Goal: Information Seeking & Learning: Learn about a topic

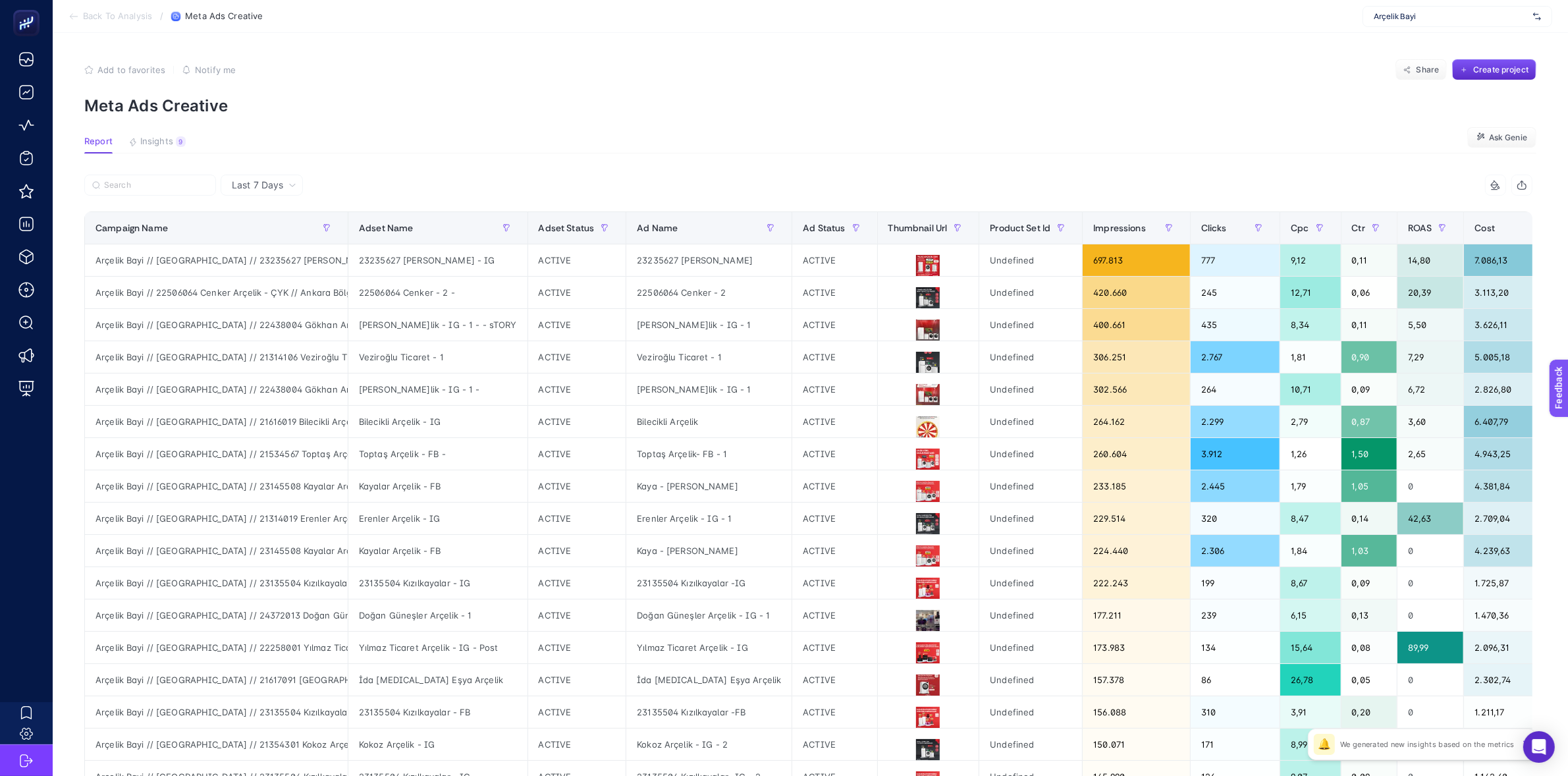
scroll to position [0, 535]
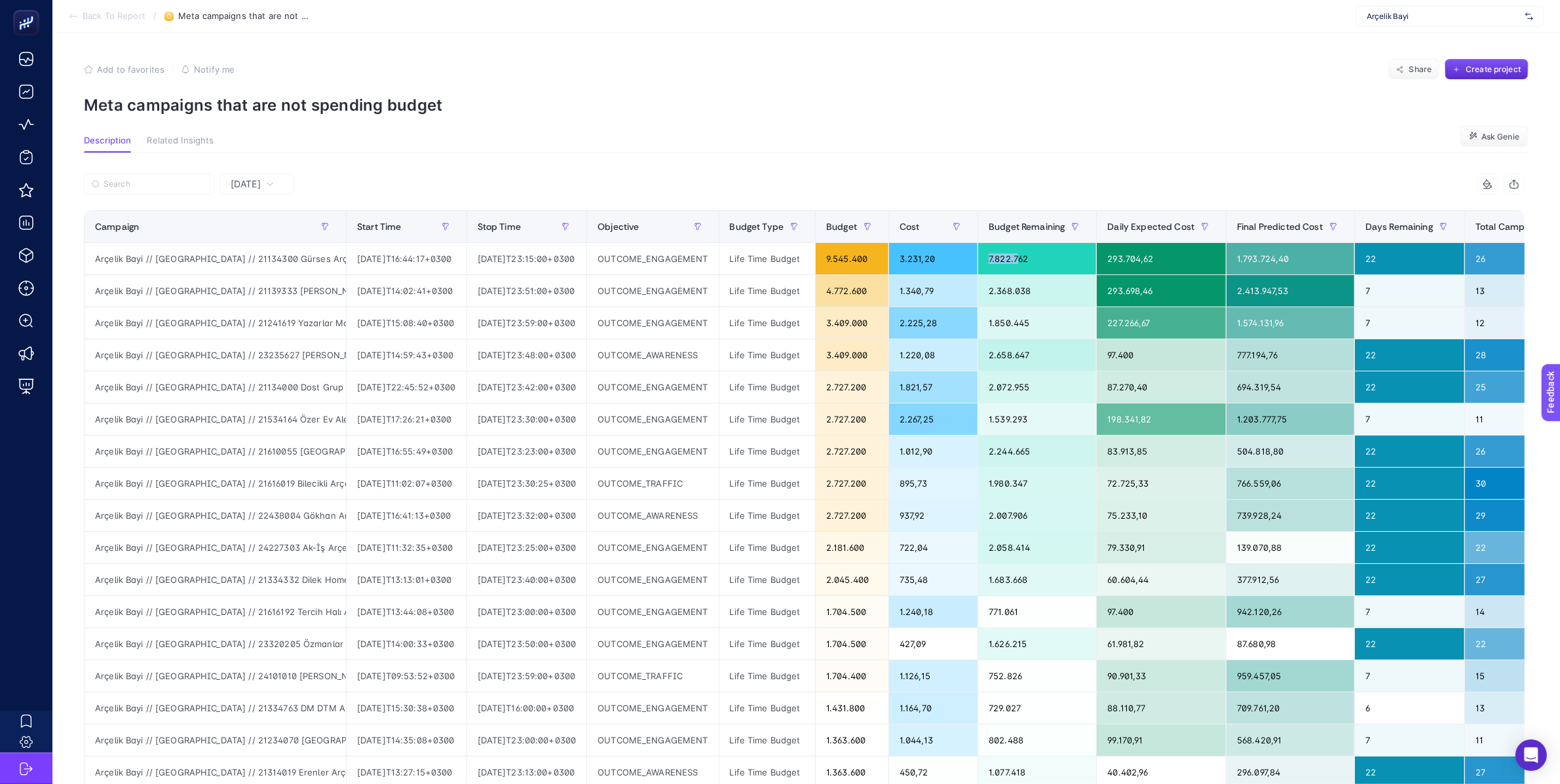
scroll to position [0, 472]
click at [517, 100] on p "Meta campaigns that are not spending budget" at bounding box center [806, 105] width 1445 height 19
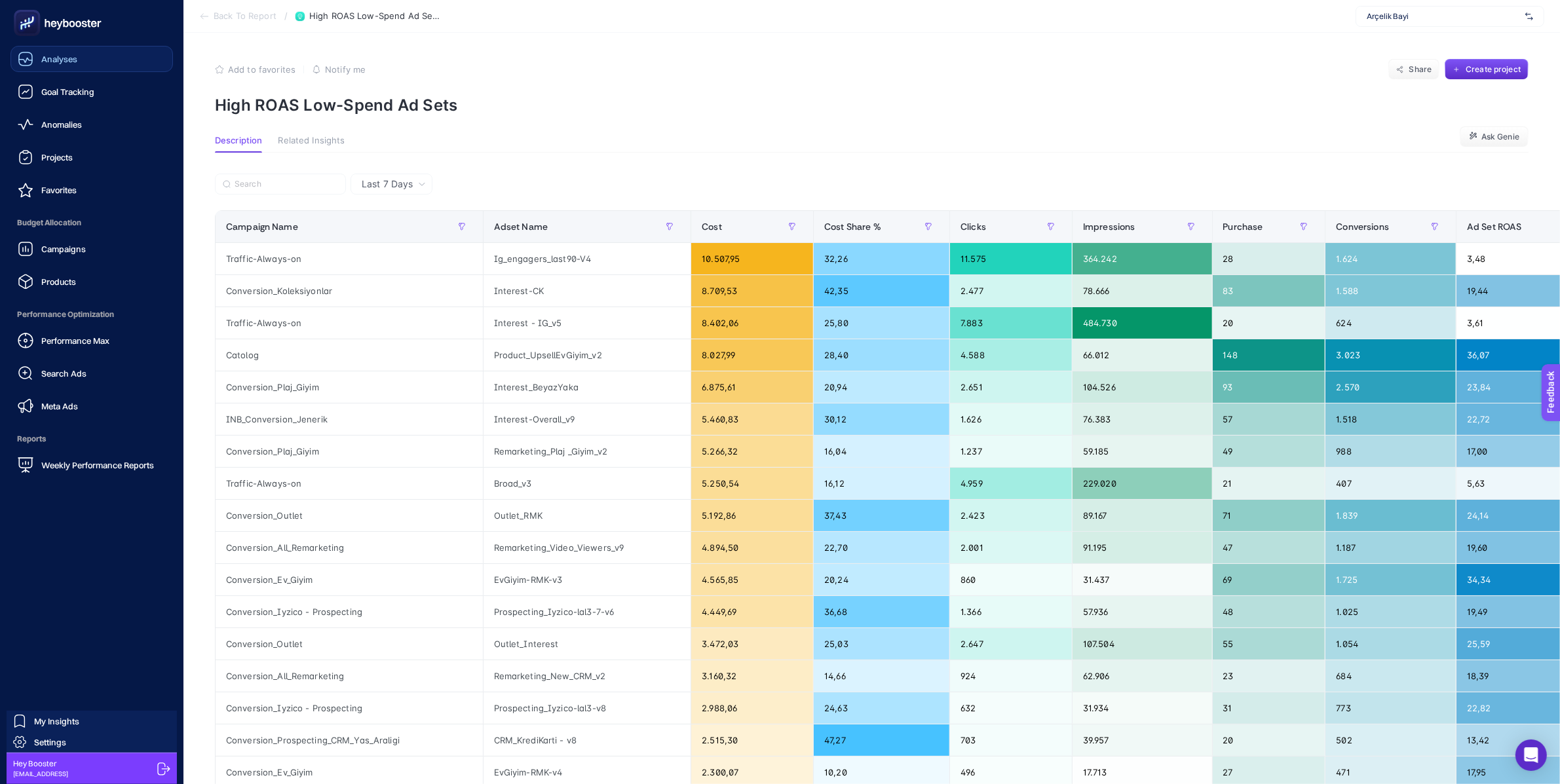
click at [45, 68] on link "Analyses" at bounding box center [92, 58] width 163 height 27
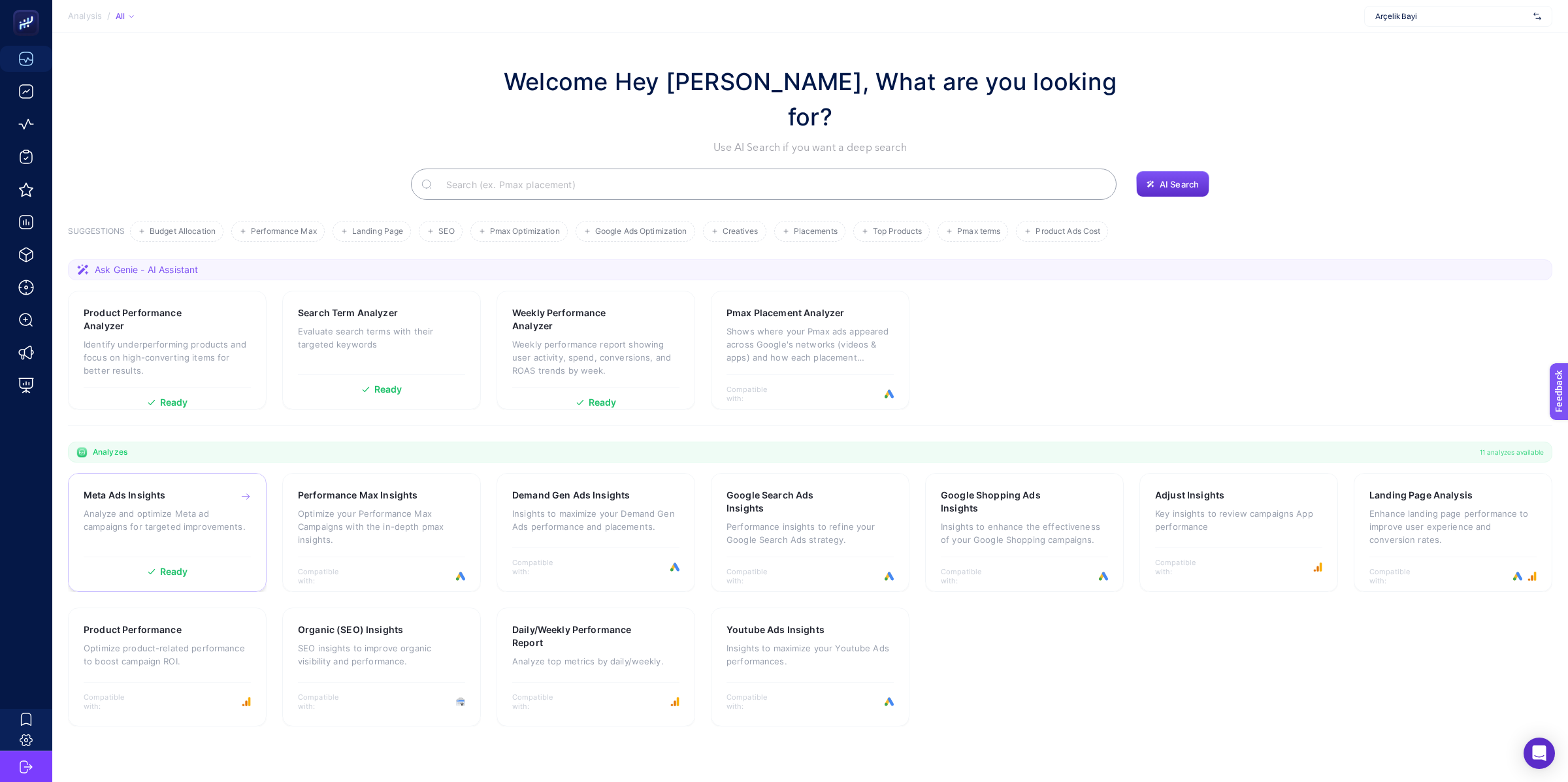
click at [179, 489] on div "Meta Ads Insights Analyze and optimize Meta ad campaigns for targeted improveme…" at bounding box center [167, 519] width 167 height 61
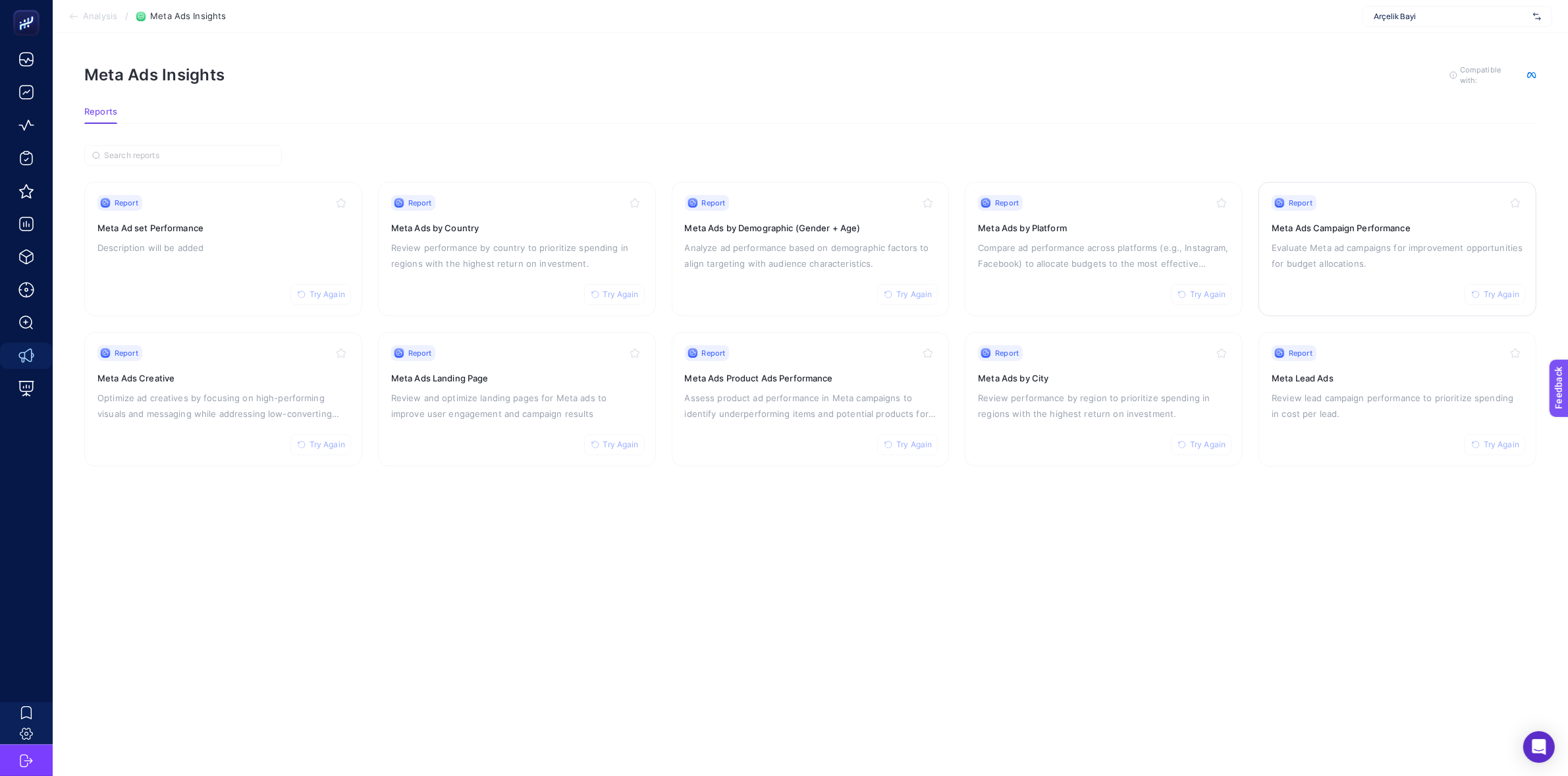
click at [1303, 225] on h3 "Meta Ads Campaign Performance" at bounding box center [1397, 228] width 251 height 13
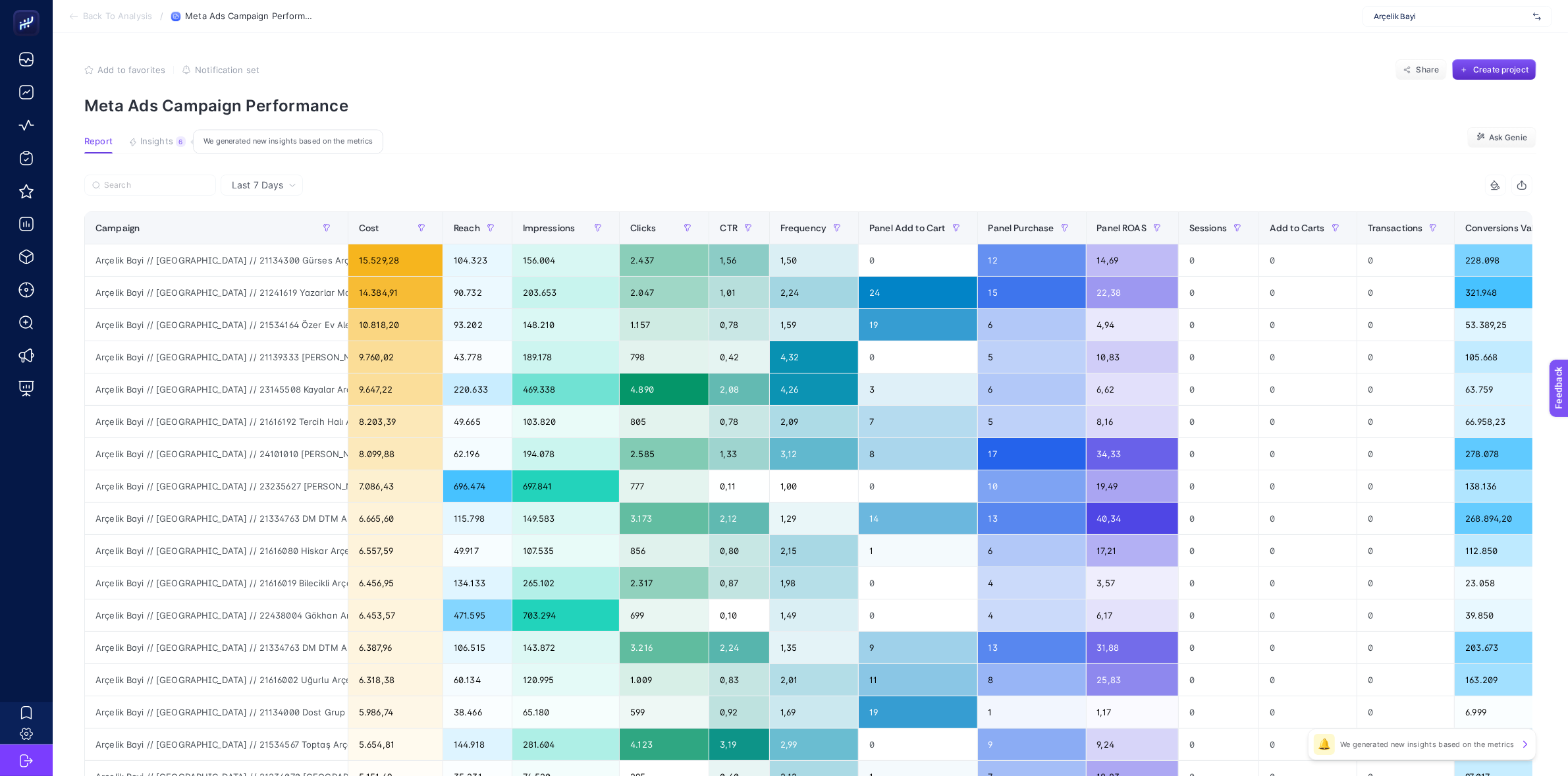
click at [160, 145] on span "Insights" at bounding box center [156, 141] width 33 height 11
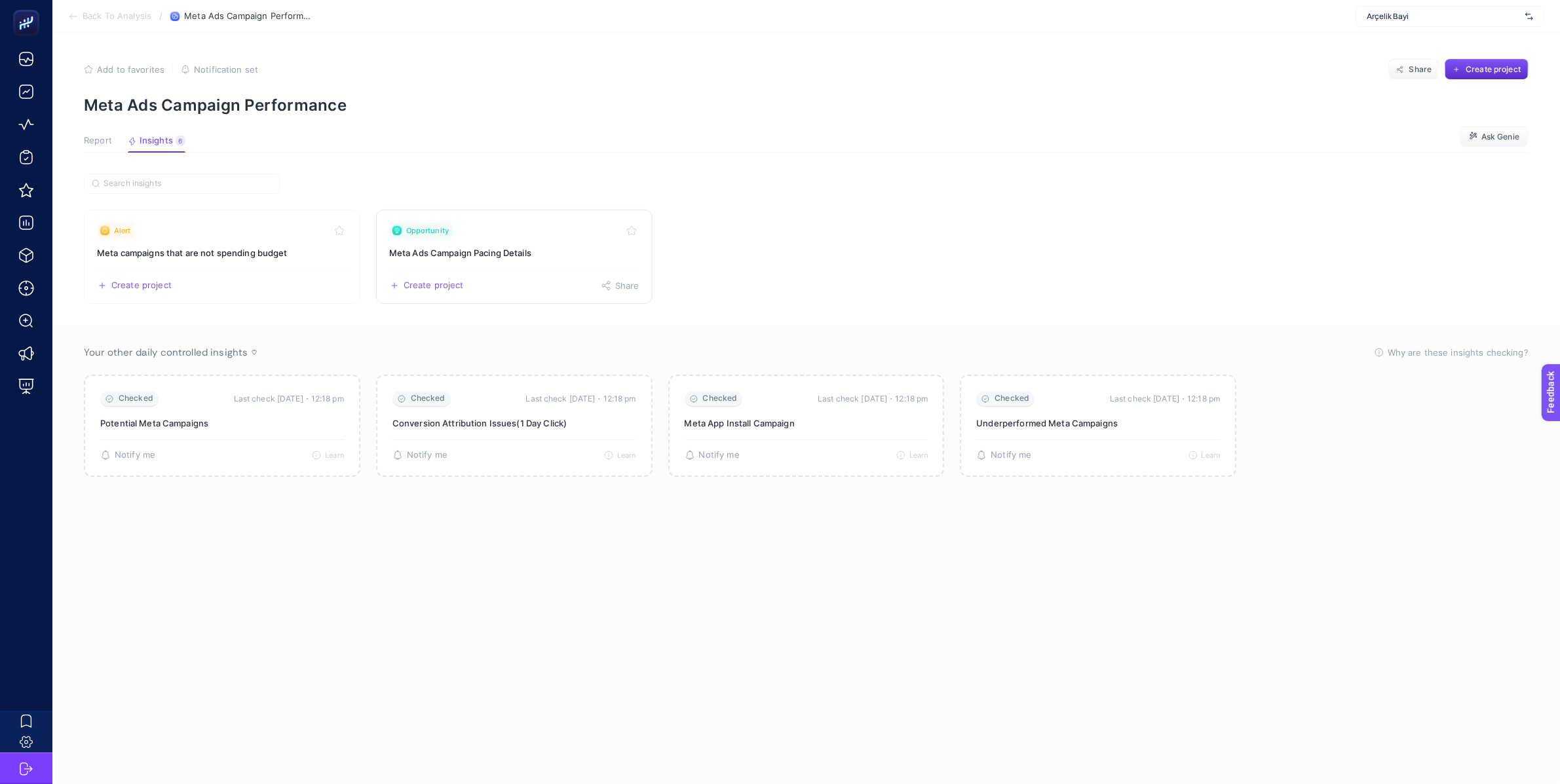
click at [481, 240] on link "Opportunity Meta Ads Campaign Pacing Details Create project Share" at bounding box center [515, 257] width 277 height 95
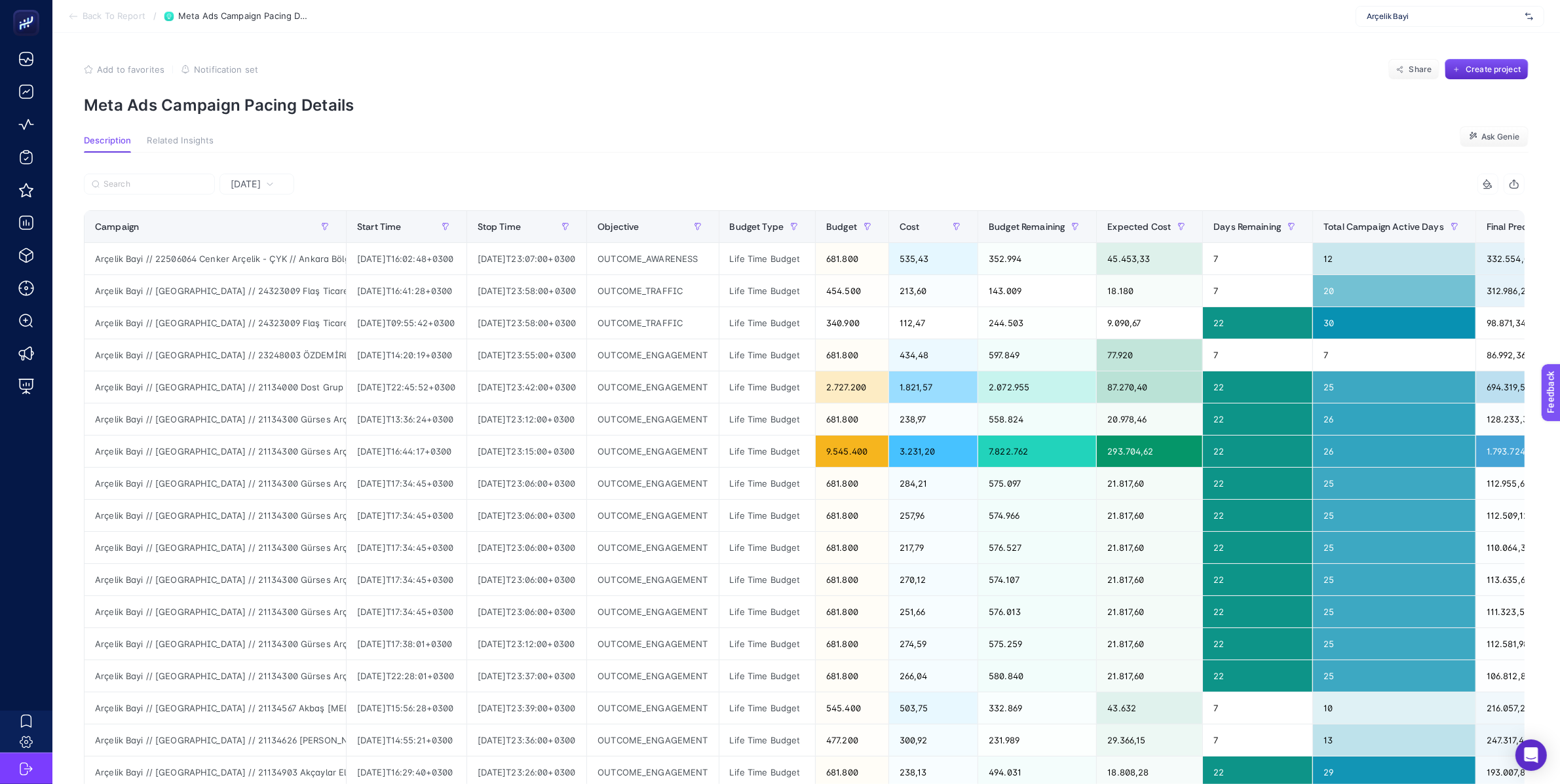
click at [733, 114] on p "Meta Ads Campaign Pacing Details" at bounding box center [806, 105] width 1445 height 19
click at [838, 56] on article "Add to favorites false Notification set Share Create project Meta Ads Campaign …" at bounding box center [806, 549] width 1508 height 1034
